Goal: Transaction & Acquisition: Purchase product/service

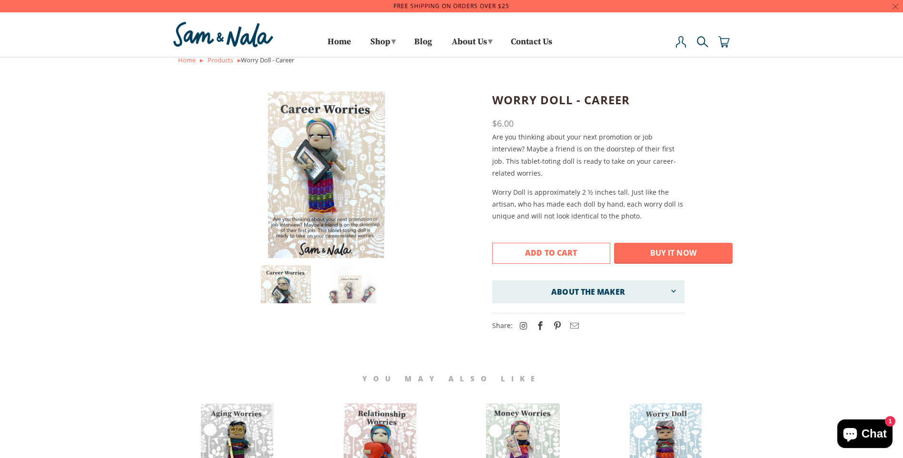
click at [563, 252] on span "Add to Cart" at bounding box center [551, 253] width 52 height 10
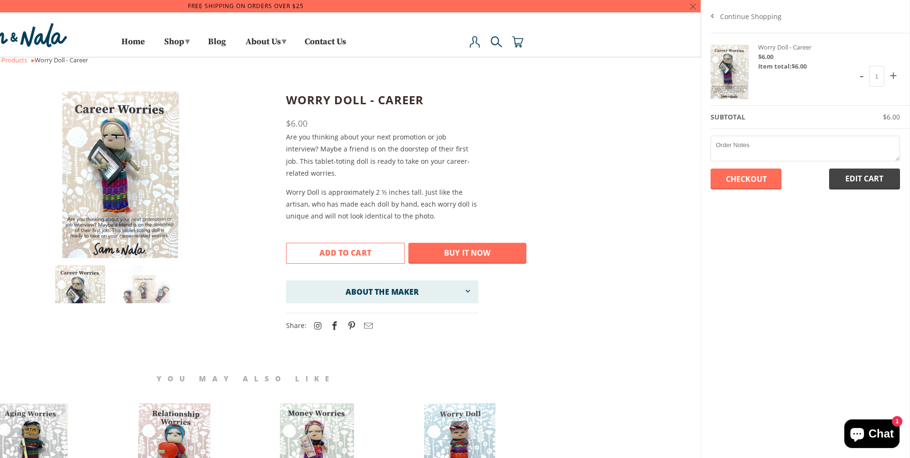
click at [894, 75] on span "+" at bounding box center [893, 75] width 13 height 24
type input "2"
click at [894, 75] on span "+" at bounding box center [893, 75] width 13 height 24
type input "3"
click at [894, 75] on span "+" at bounding box center [893, 75] width 13 height 24
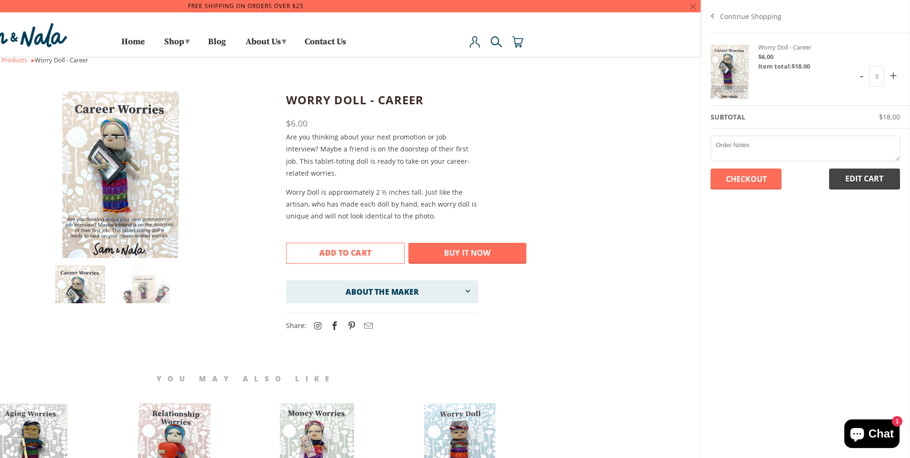
type input "4"
click at [894, 75] on span "+" at bounding box center [893, 75] width 13 height 24
type input "5"
click at [894, 75] on span "+" at bounding box center [893, 75] width 13 height 24
type input "6"
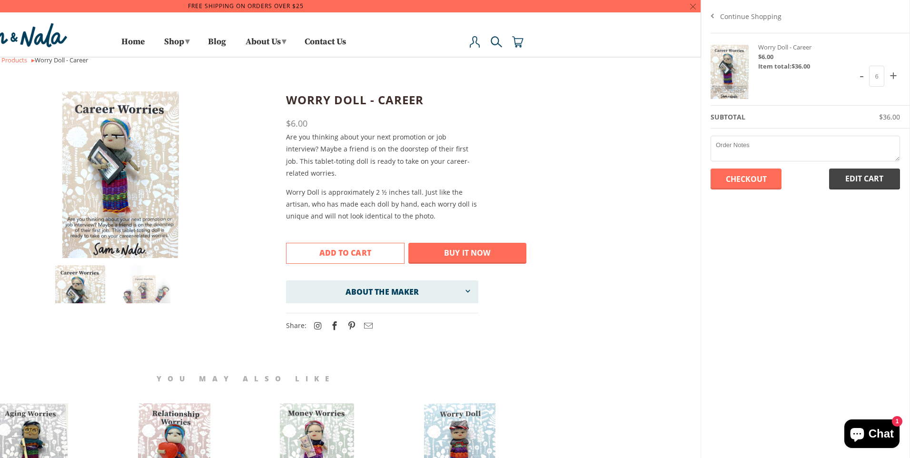
click at [758, 175] on input "Checkout" at bounding box center [746, 179] width 71 height 21
